Goal: Task Accomplishment & Management: Manage account settings

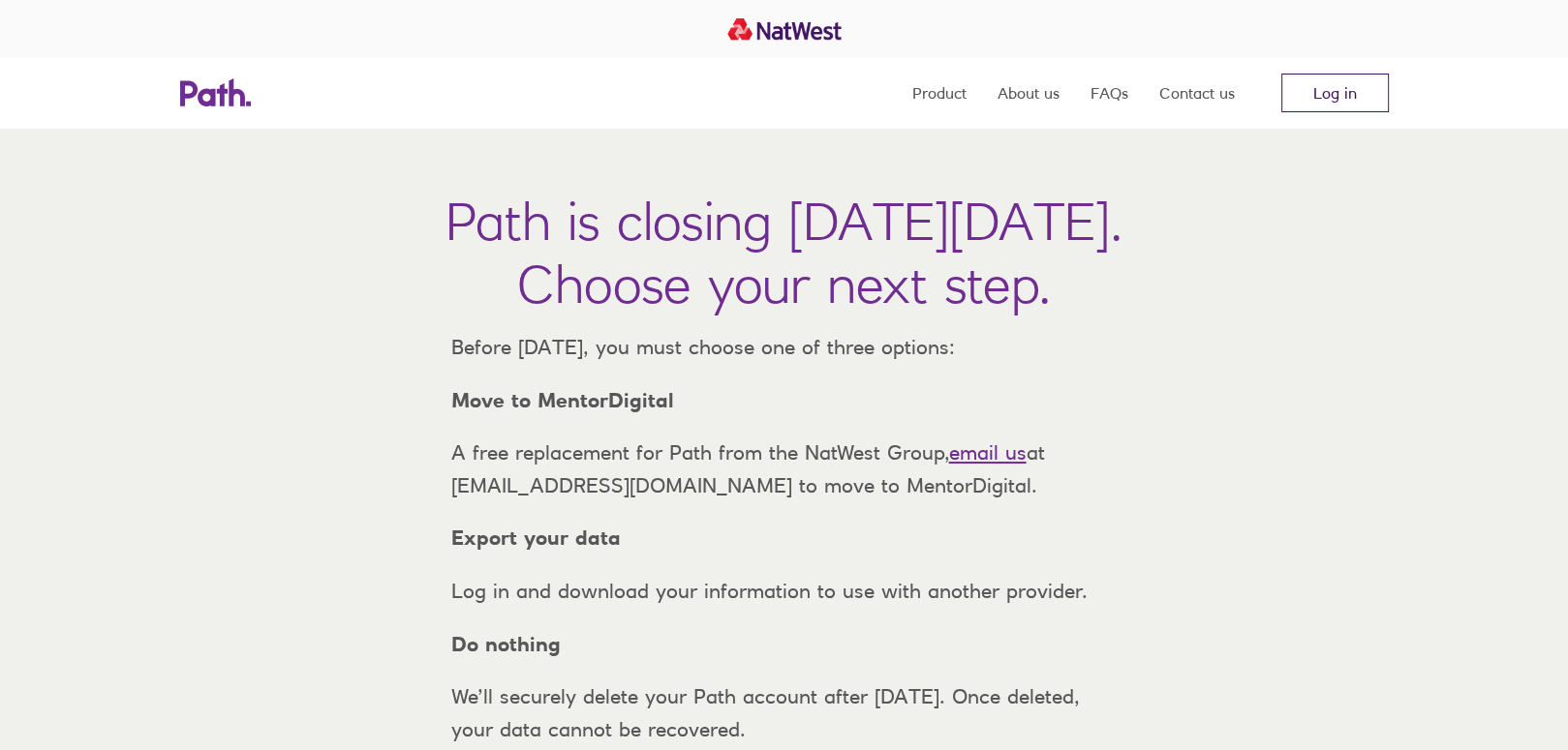
click at [1363, 76] on link "Log in" at bounding box center [1334, 92] width 107 height 38
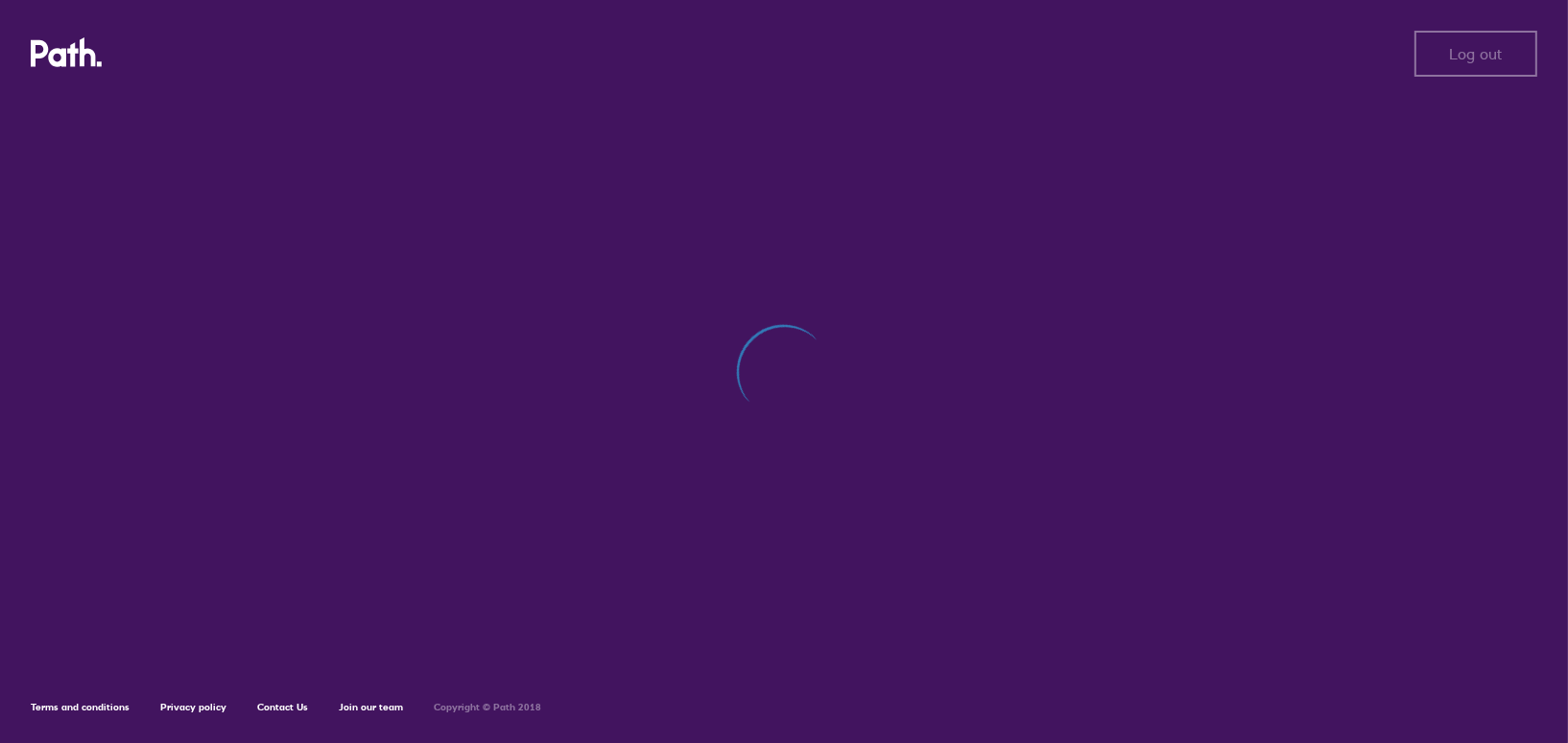
click at [802, 492] on div "Log out Log out Terms and conditions Privacy policy Contact Us Join our team Co…" at bounding box center [784, 372] width 1568 height 743
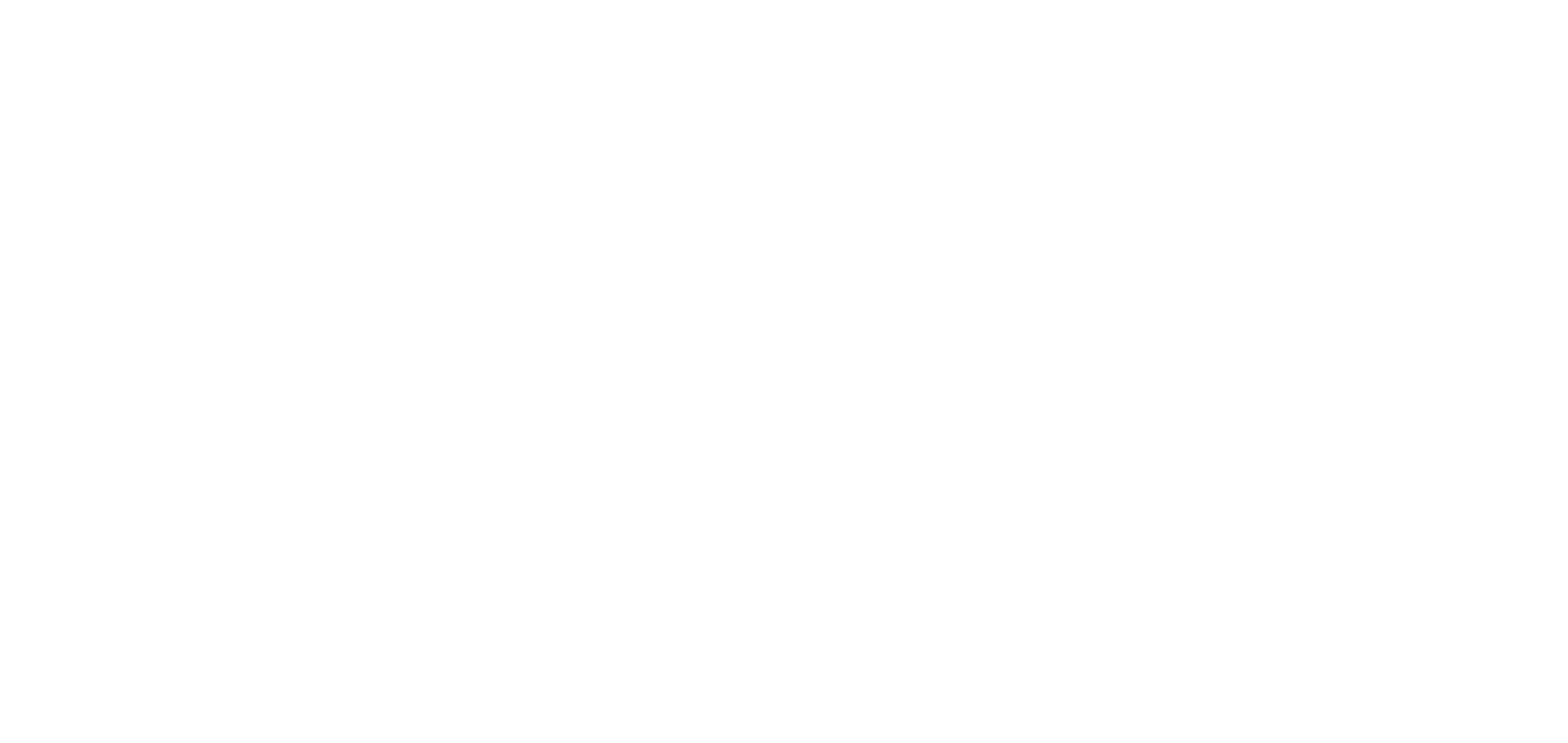
click at [361, 156] on div at bounding box center [784, 372] width 1568 height 743
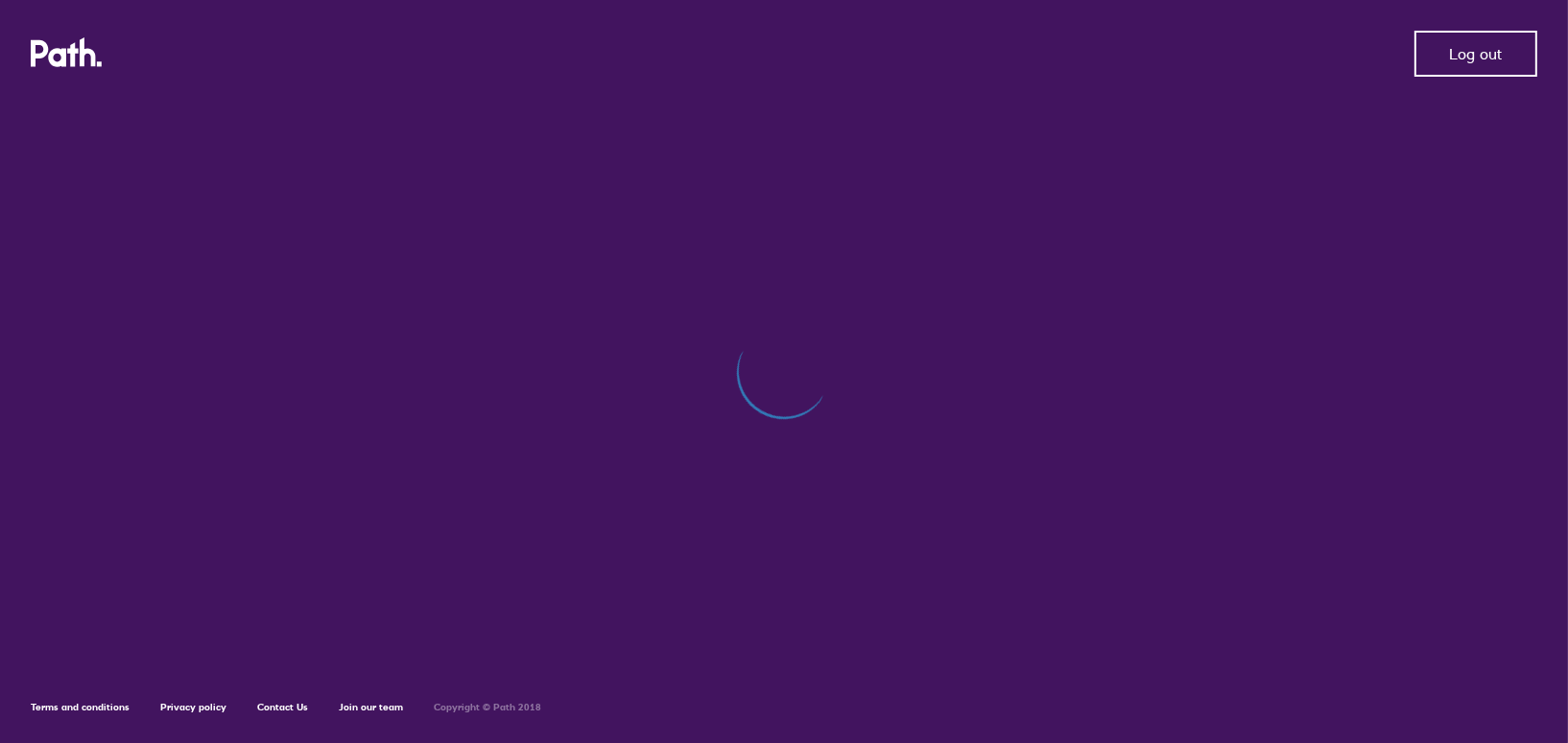
click at [1455, 58] on span "Log out" at bounding box center [1476, 53] width 53 height 18
